Goal: Find contact information: Find contact information

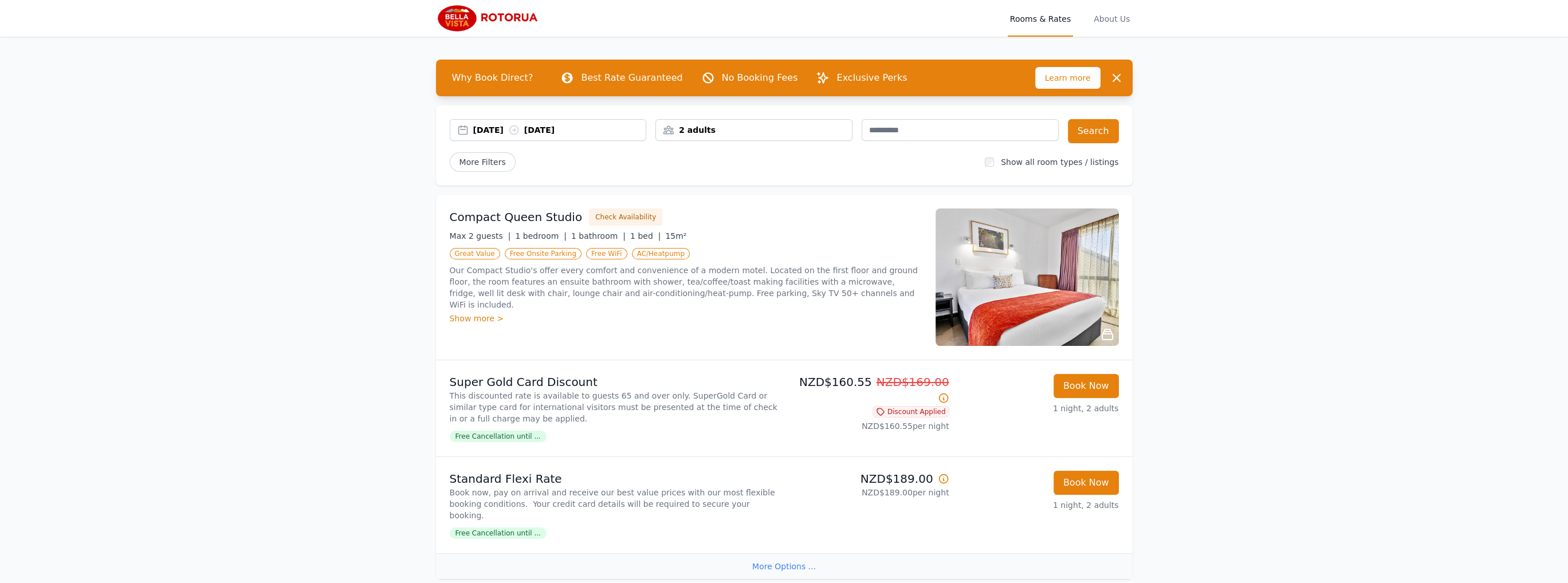
click at [1041, 290] on img at bounding box center [1027, 277] width 183 height 137
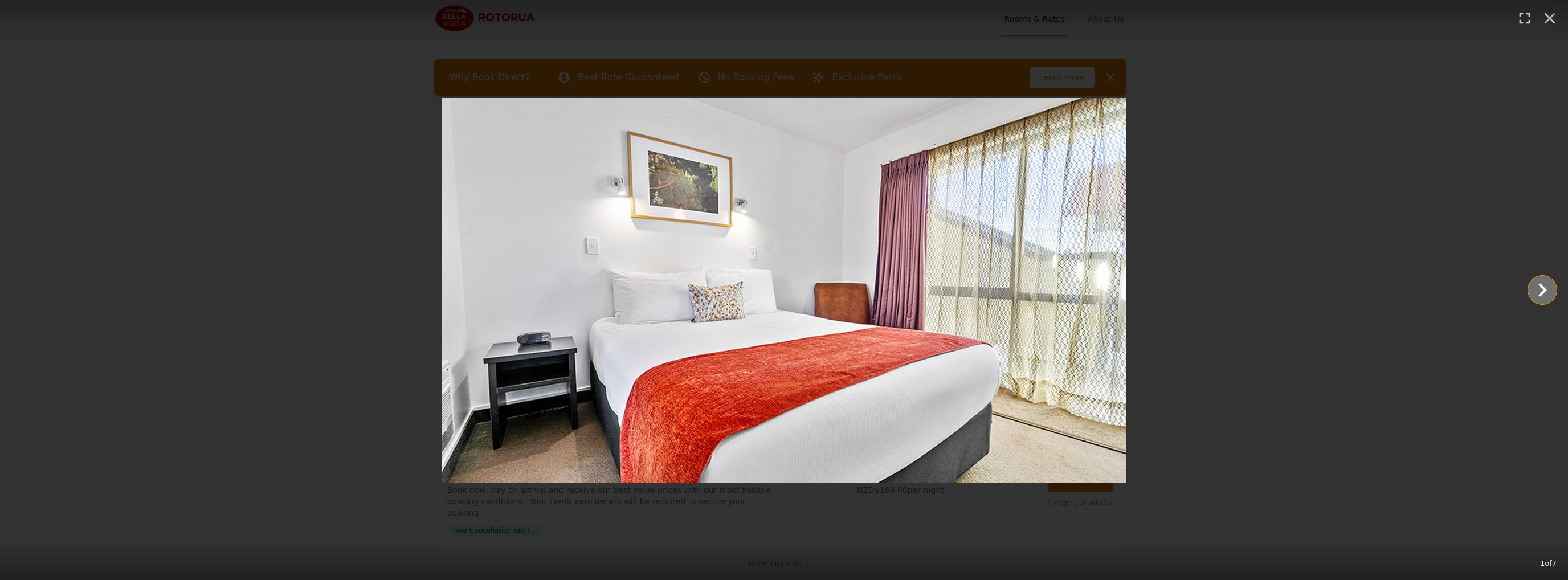
click at [1547, 289] on icon "Show slide 2 of 7" at bounding box center [1542, 290] width 28 height 28
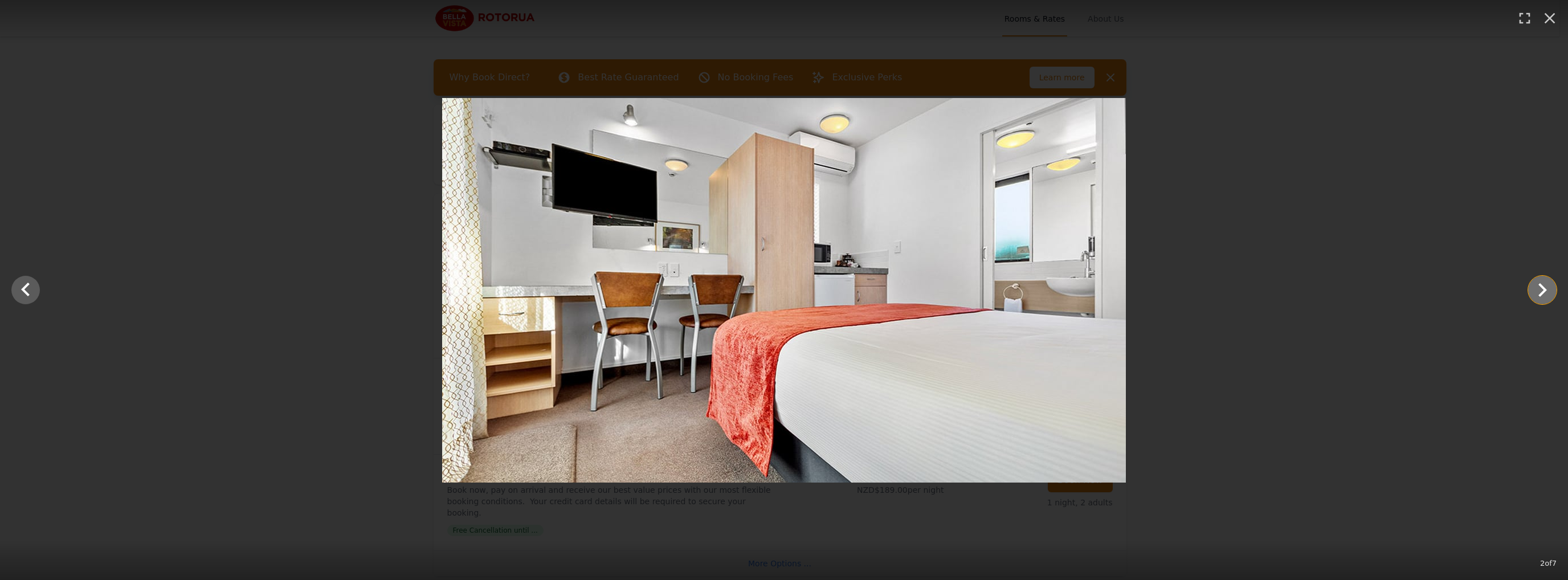
click at [1547, 289] on icon "Show slide 3 of 7" at bounding box center [1542, 290] width 28 height 28
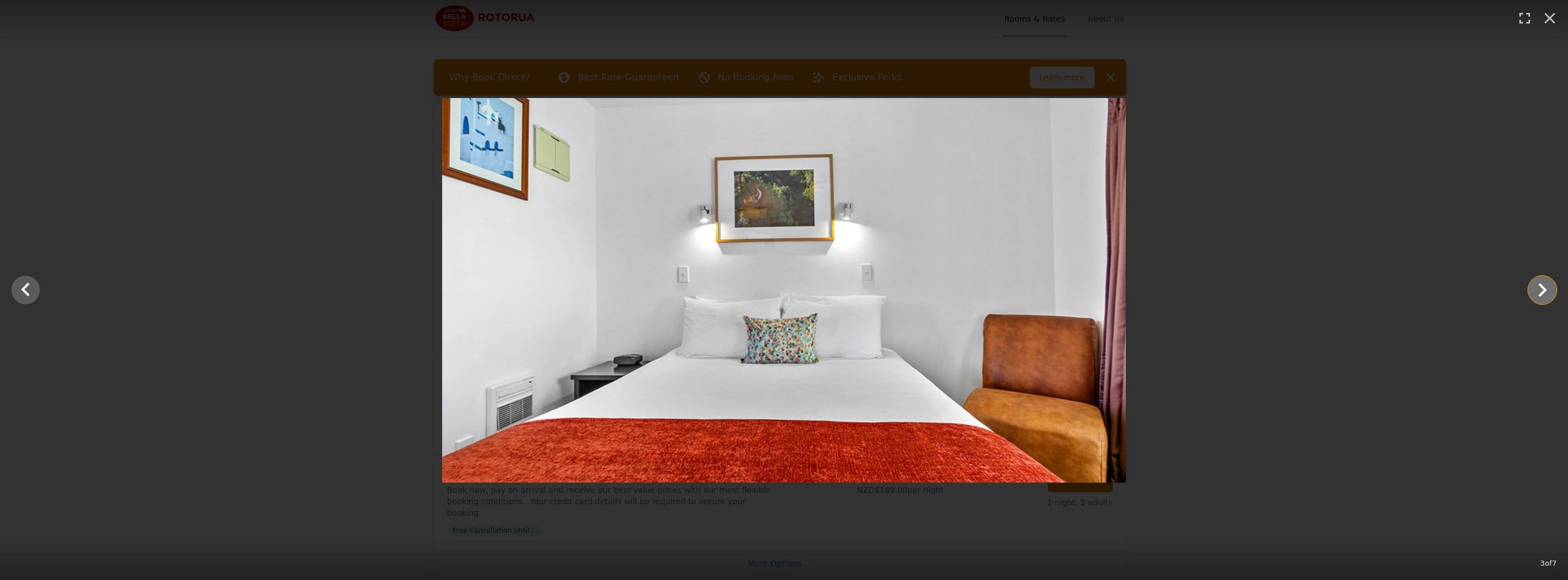
click at [1547, 289] on icon "Show slide 4 of 7" at bounding box center [1542, 290] width 28 height 28
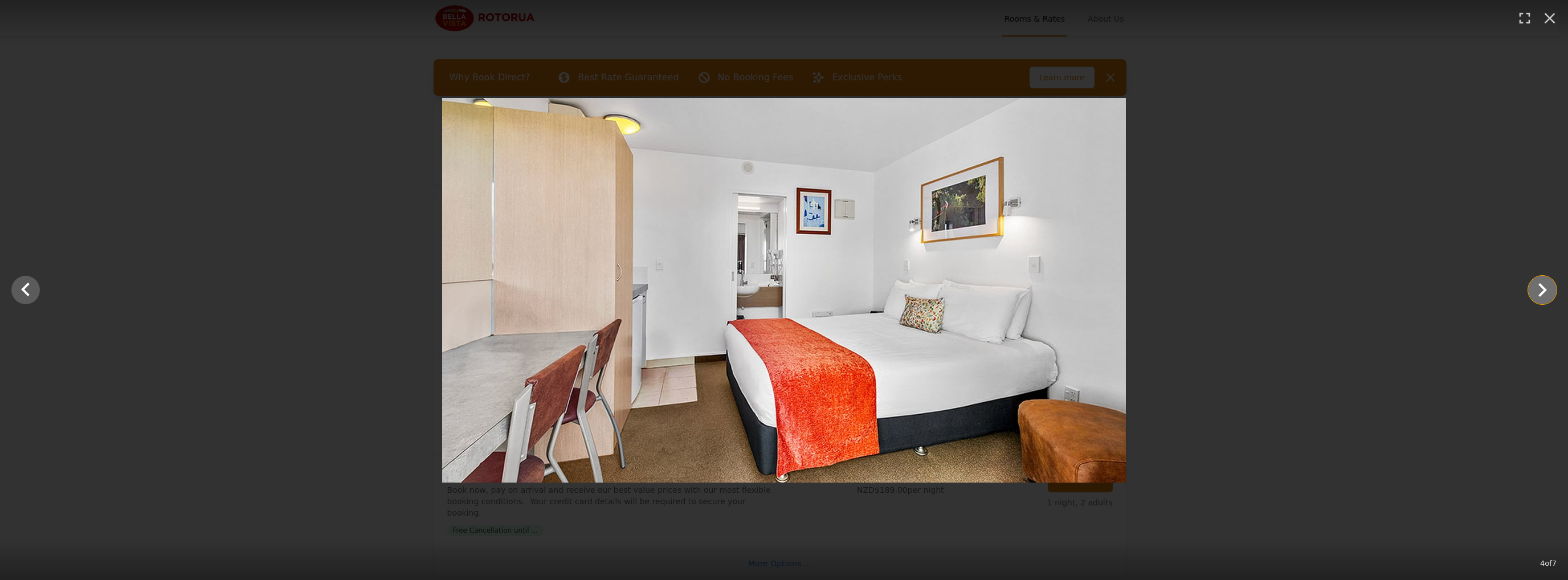
click at [1547, 289] on icon "Show slide 5 of 7" at bounding box center [1542, 290] width 28 height 28
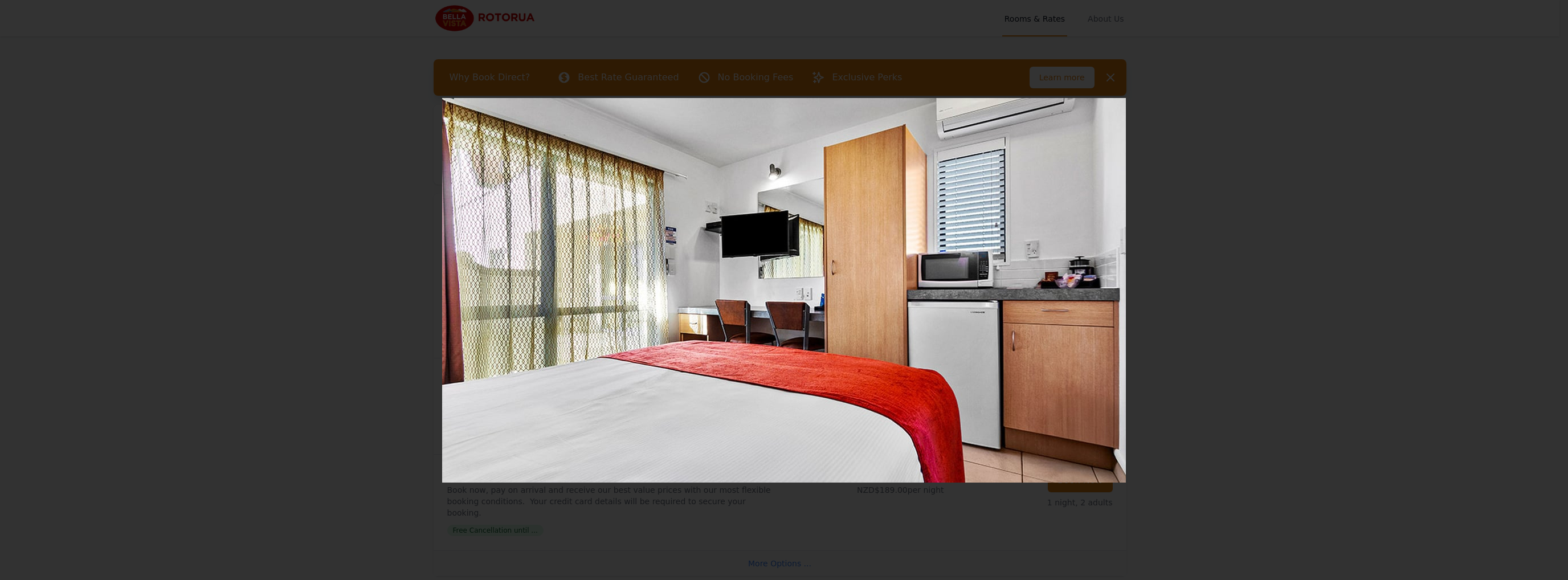
click at [1547, 289] on icon "Show slide 6 of 7" at bounding box center [1542, 290] width 28 height 28
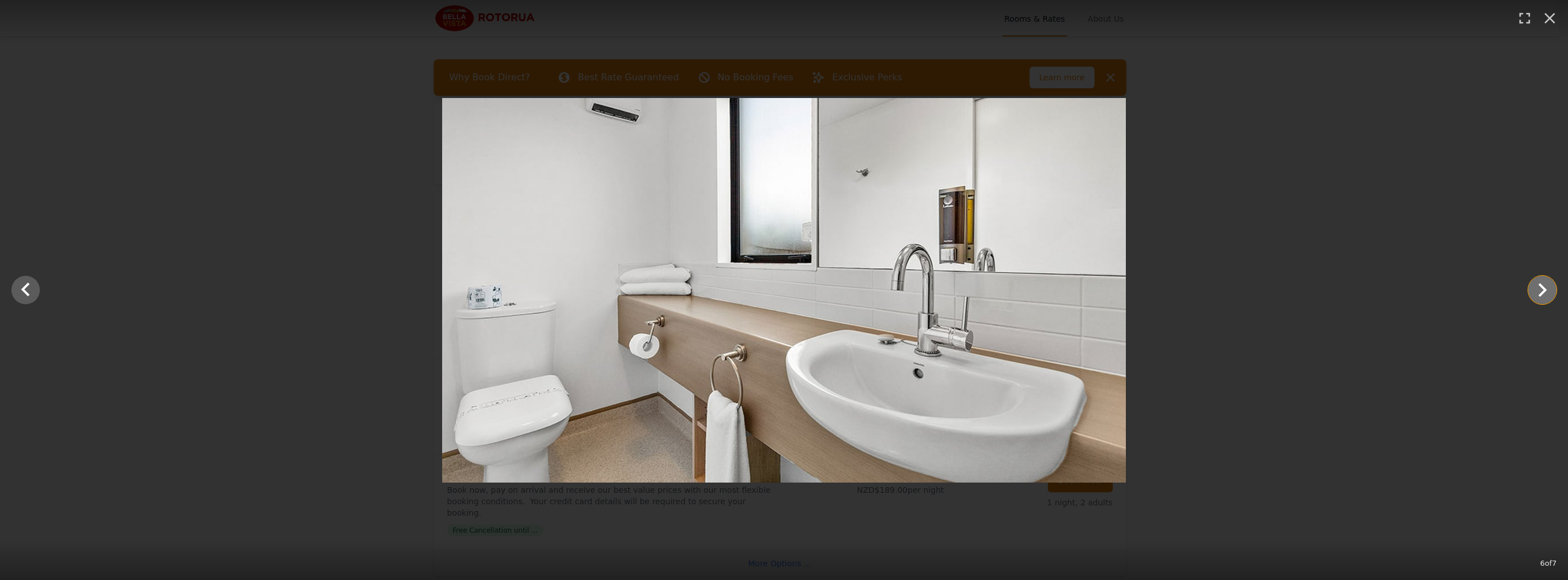
click at [1547, 289] on icon "Show slide 7 of 7" at bounding box center [1542, 290] width 28 height 28
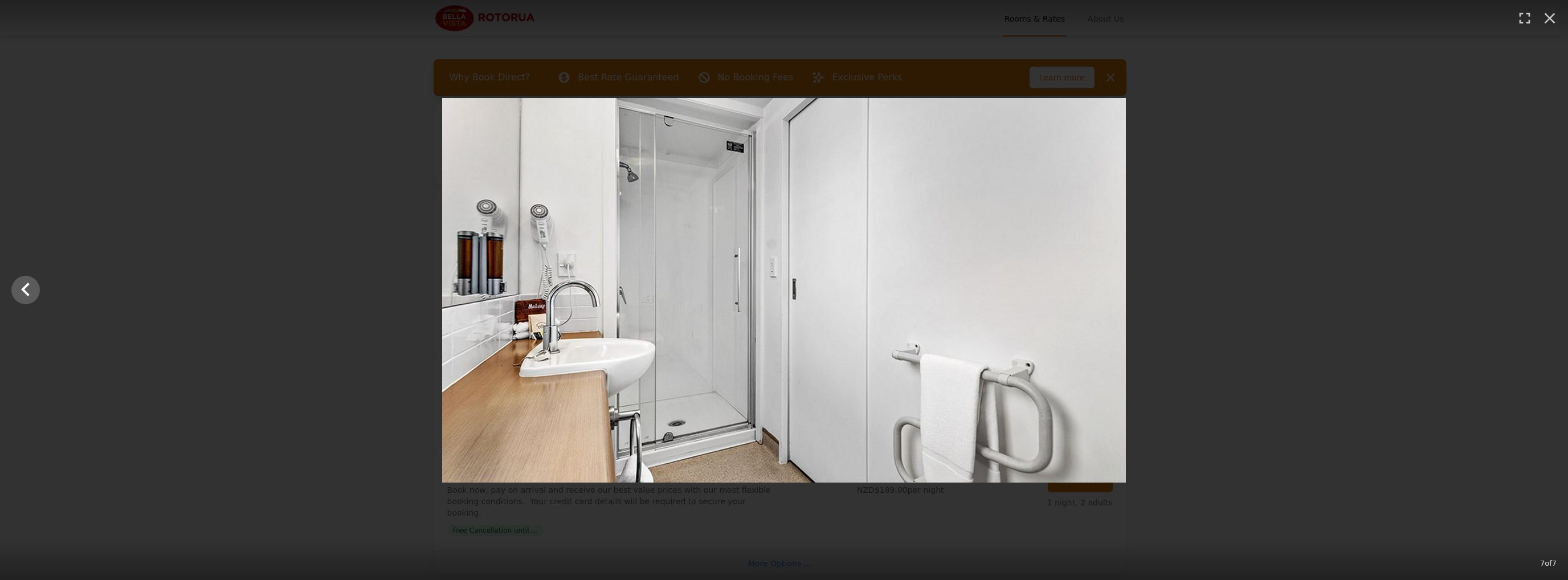
click at [1547, 289] on div at bounding box center [784, 291] width 1568 height 385
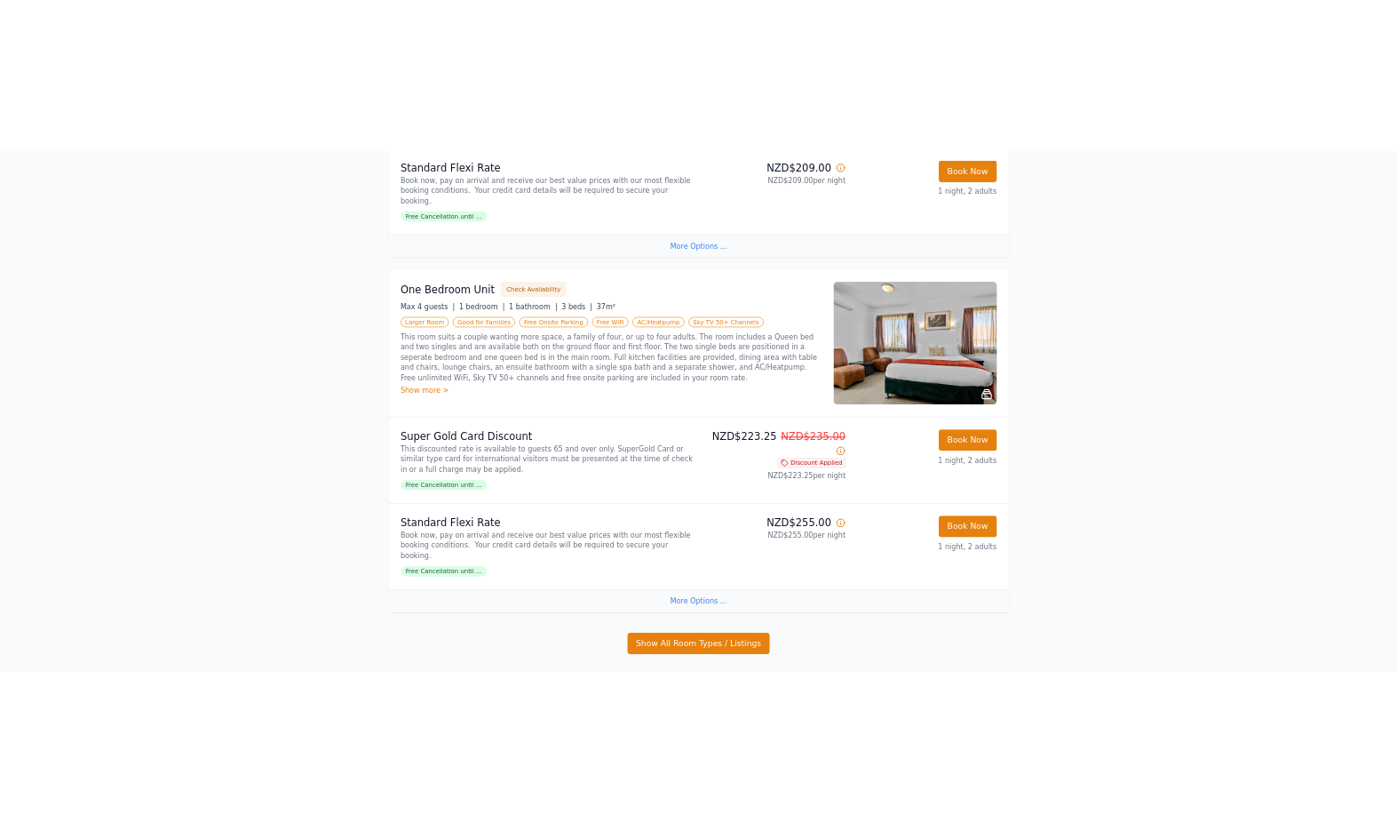
scroll to position [2665, 0]
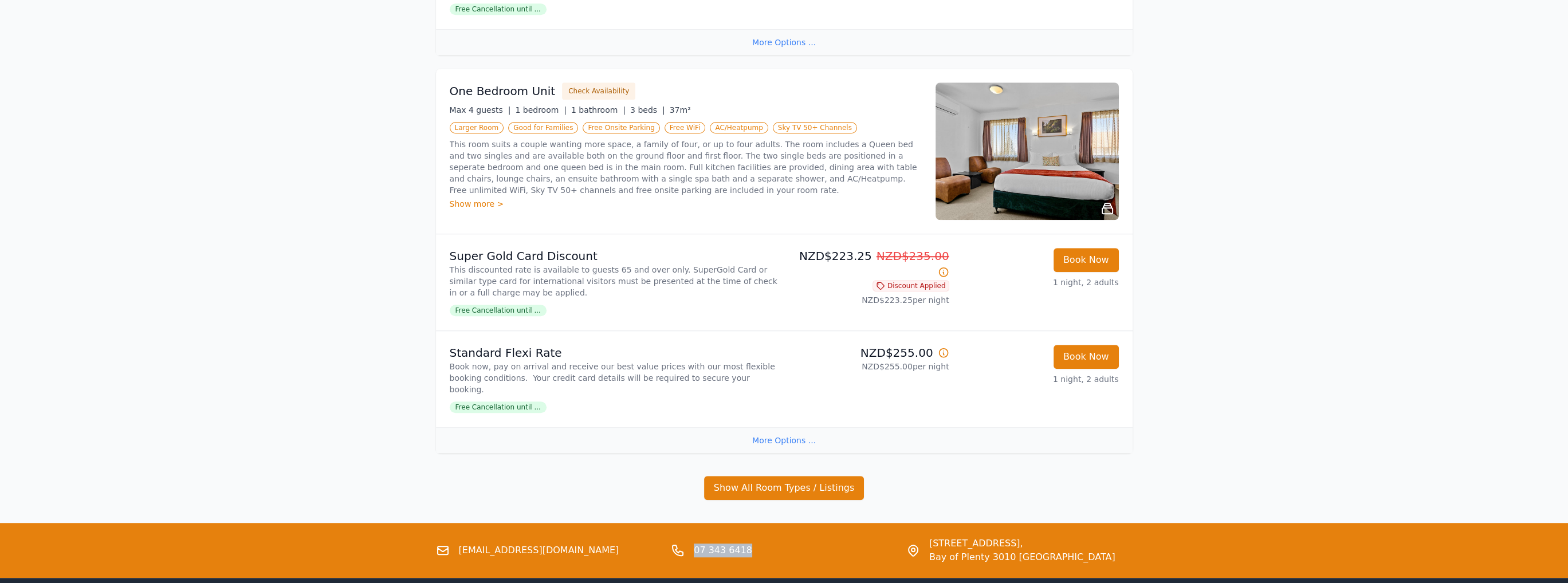
drag, startPoint x: 746, startPoint y: 493, endPoint x: 695, endPoint y: 489, distance: 51.2
click at [695, 537] on div "07 343 6418" at bounding box center [784, 550] width 226 height 28
copy link "07 343 6418"
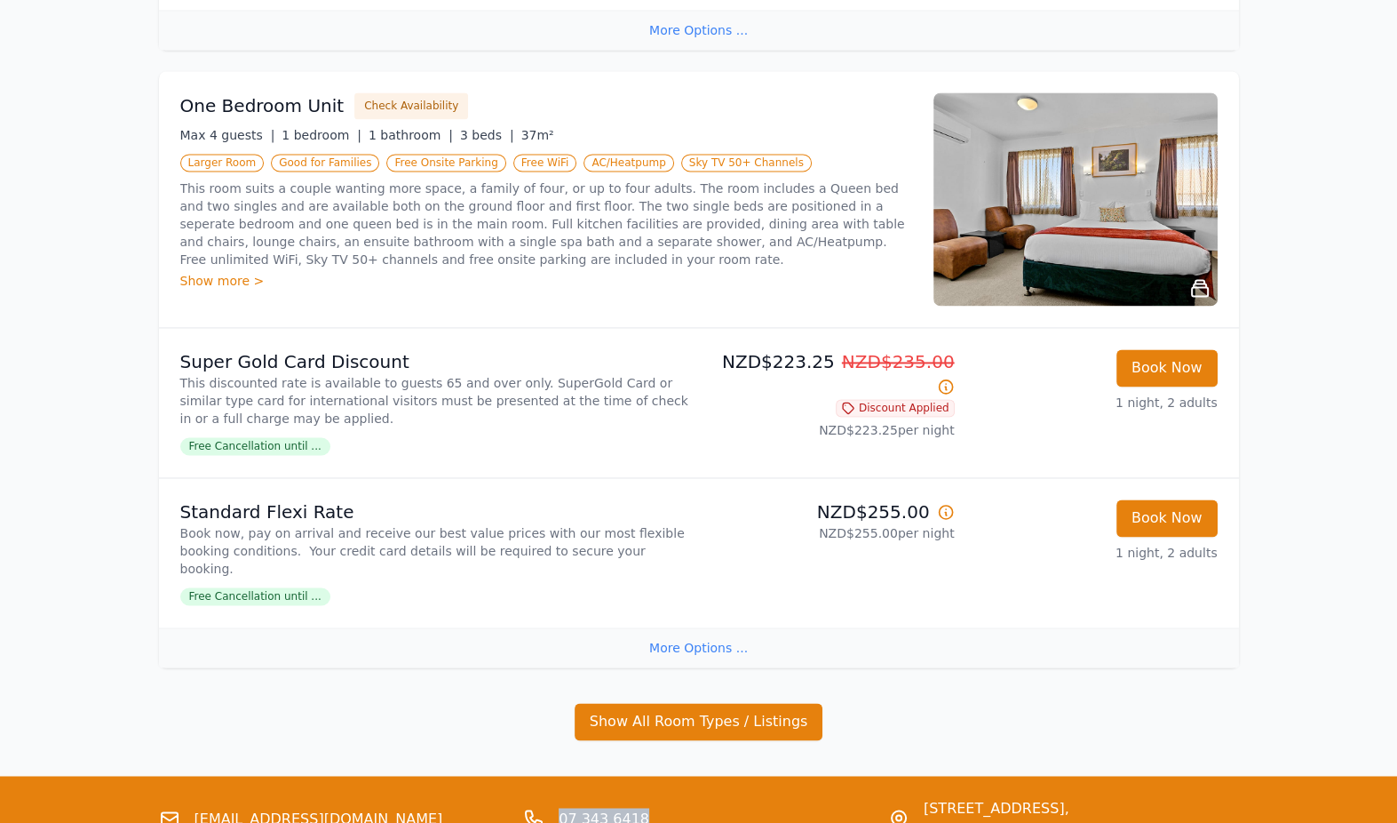
scroll to position [2770, 0]
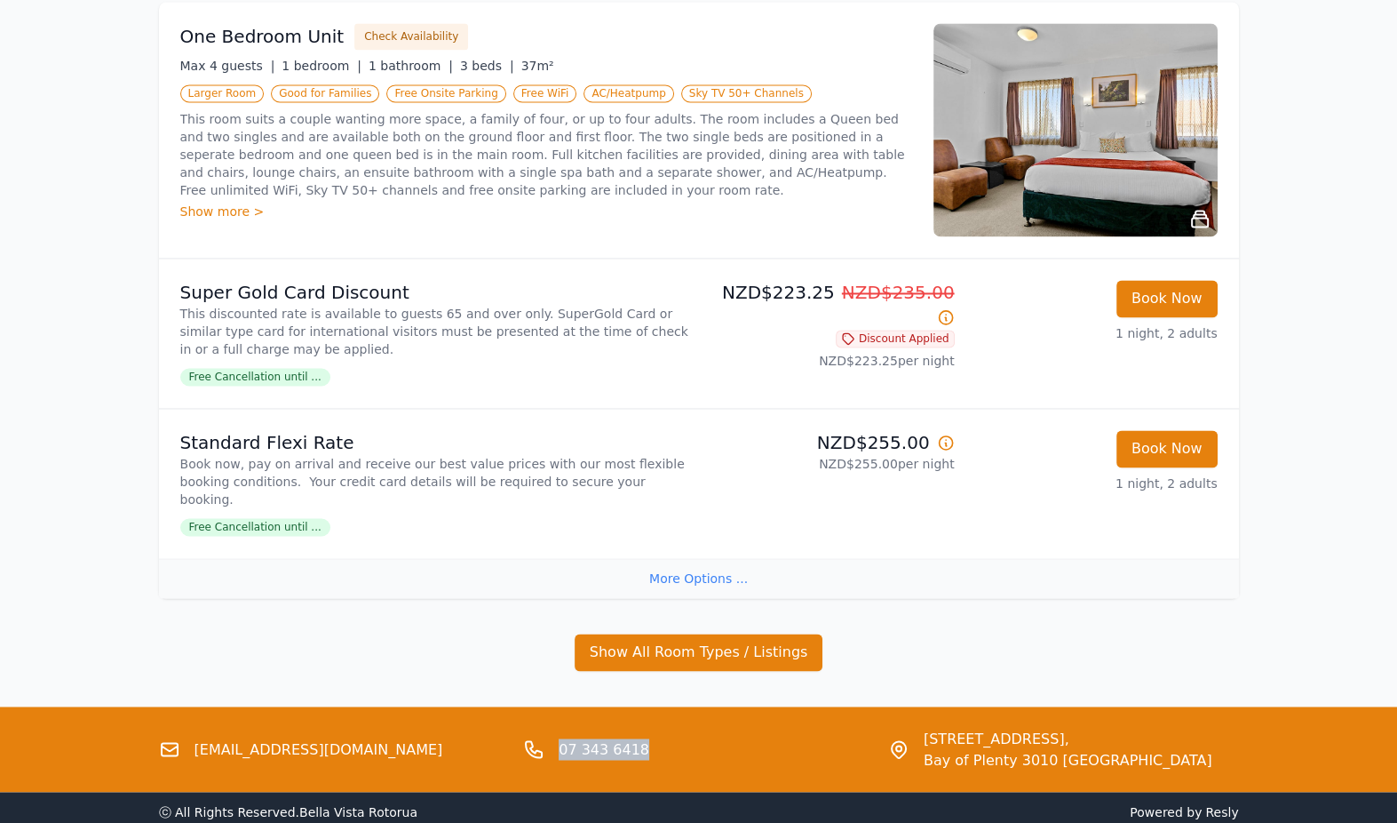
copy link "07 343 6418"
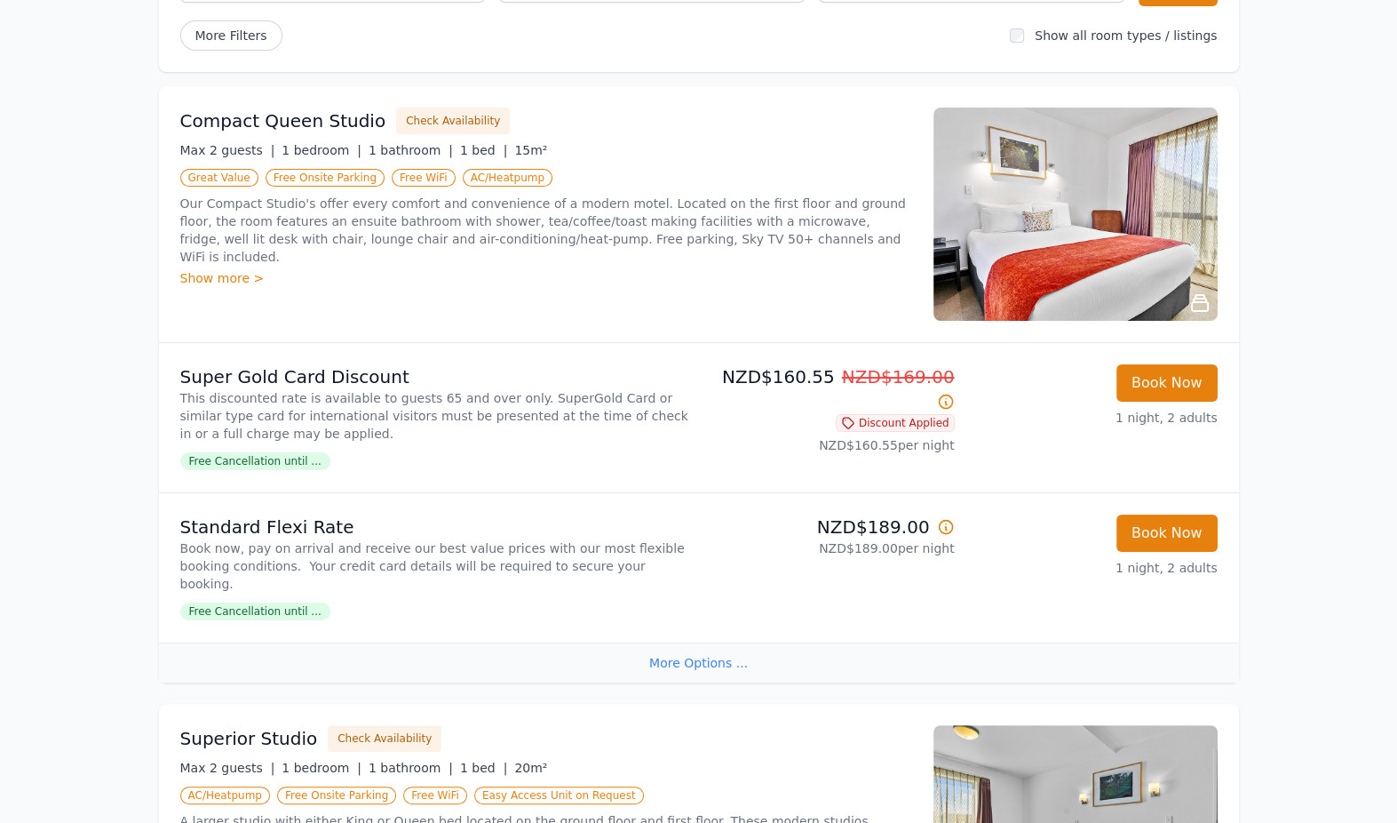
scroll to position [266, 0]
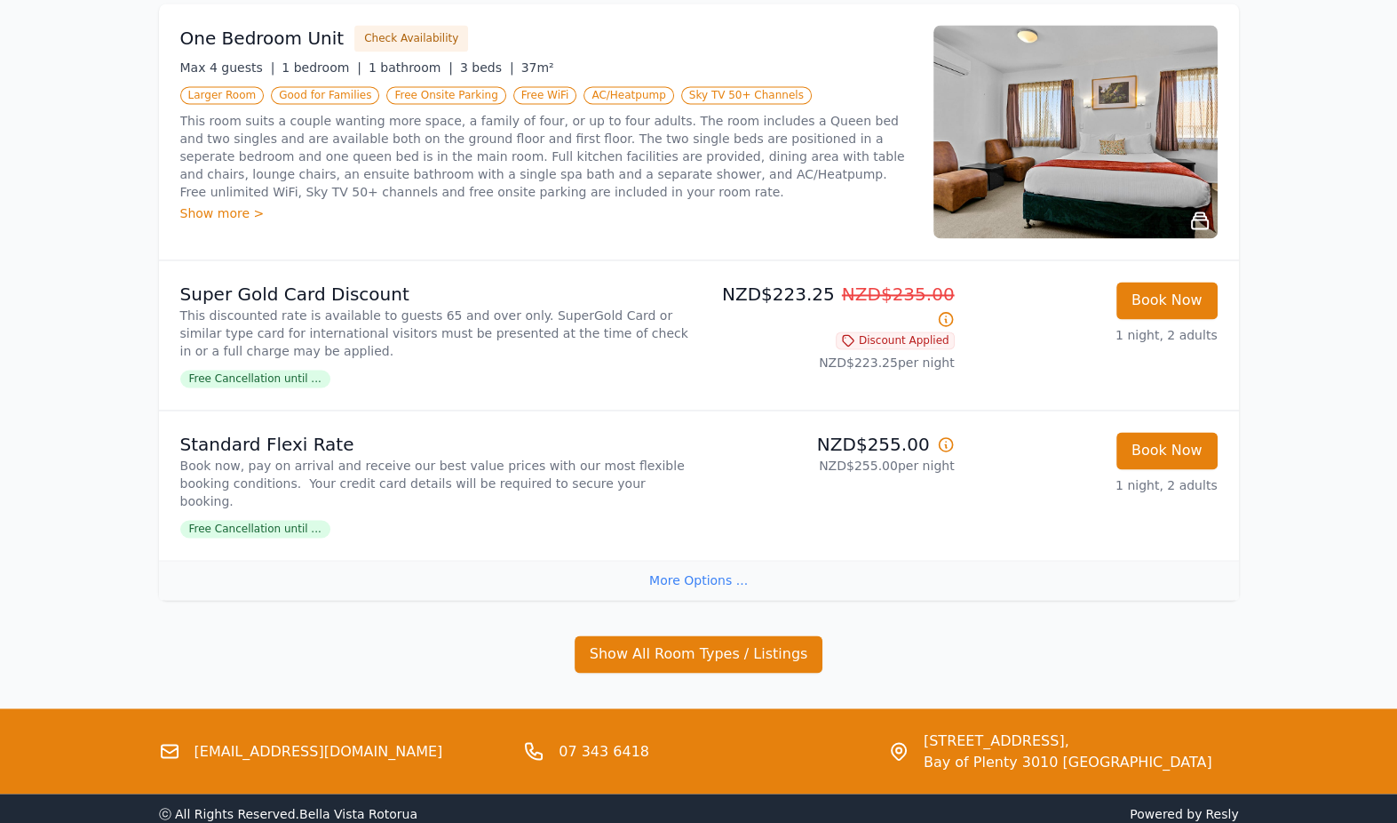
scroll to position [2770, 0]
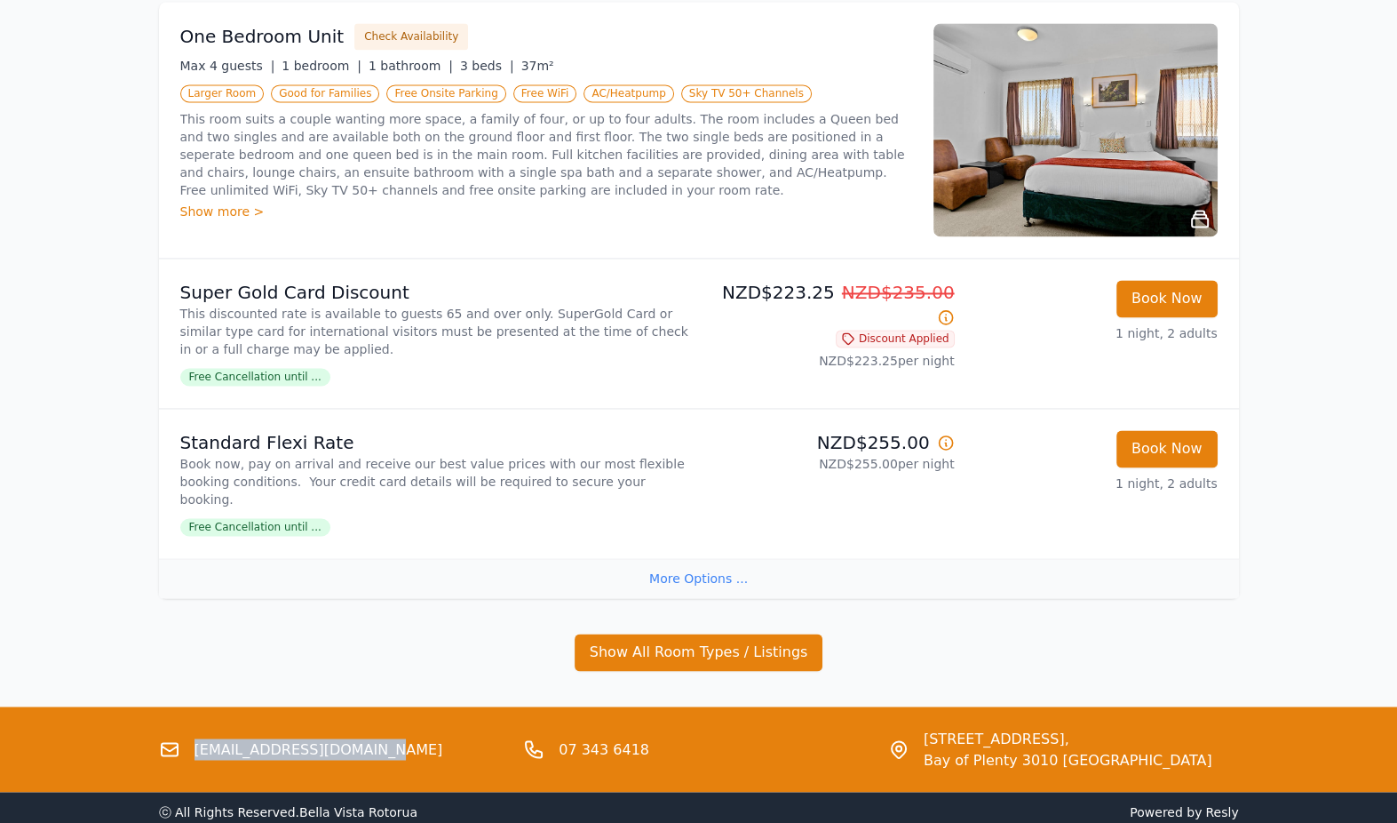
drag, startPoint x: 348, startPoint y: 659, endPoint x: 195, endPoint y: 656, distance: 152.8
click at [192, 728] on div "[EMAIL_ADDRESS][DOMAIN_NAME]" at bounding box center [334, 749] width 351 height 43
copy link "[EMAIL_ADDRESS][DOMAIN_NAME]"
